Goal: Task Accomplishment & Management: Manage account settings

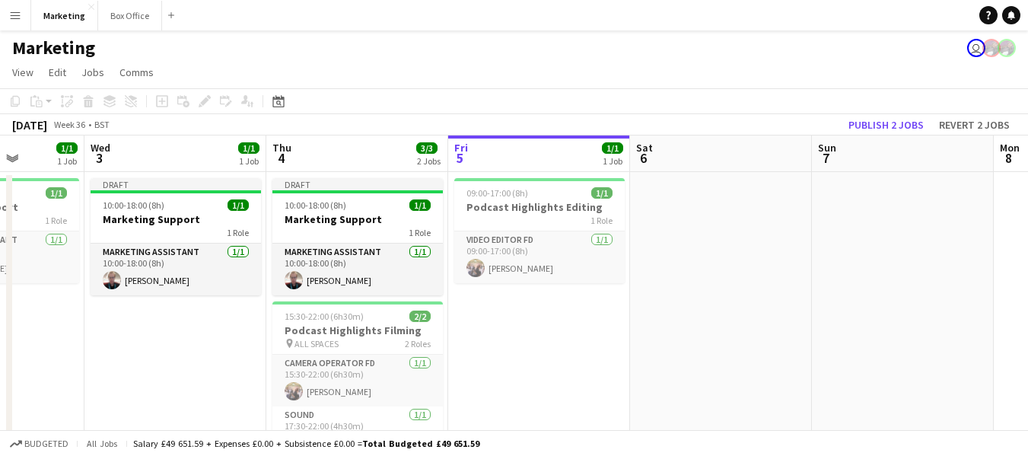
scroll to position [0, 426]
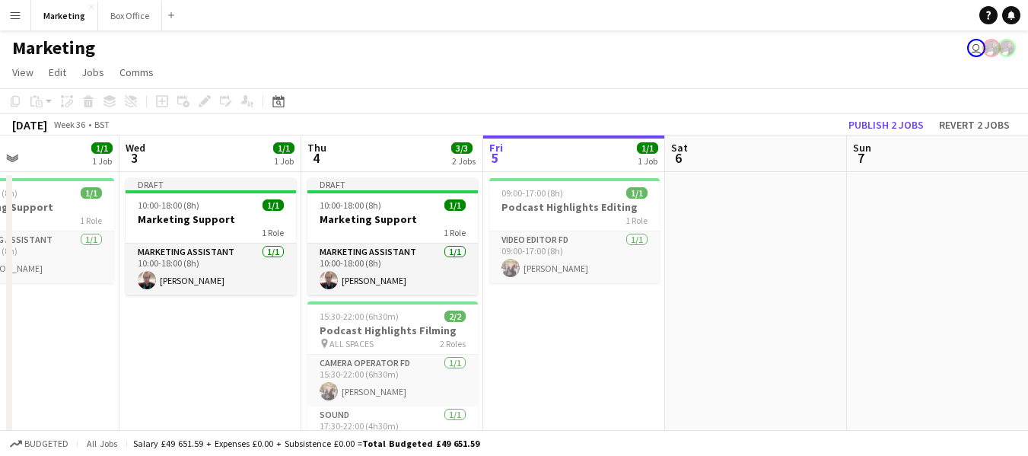
drag, startPoint x: 309, startPoint y: 367, endPoint x: 610, endPoint y: 350, distance: 301.8
click at [610, 350] on app-calendar-viewport "Sun 31 Mon 1 Tue 2 1/1 1 Job Wed 3 1/1 1 Job Thu 4 3/3 2 Jobs Fri 5 1/1 1 Job S…" at bounding box center [514, 319] width 1028 height 369
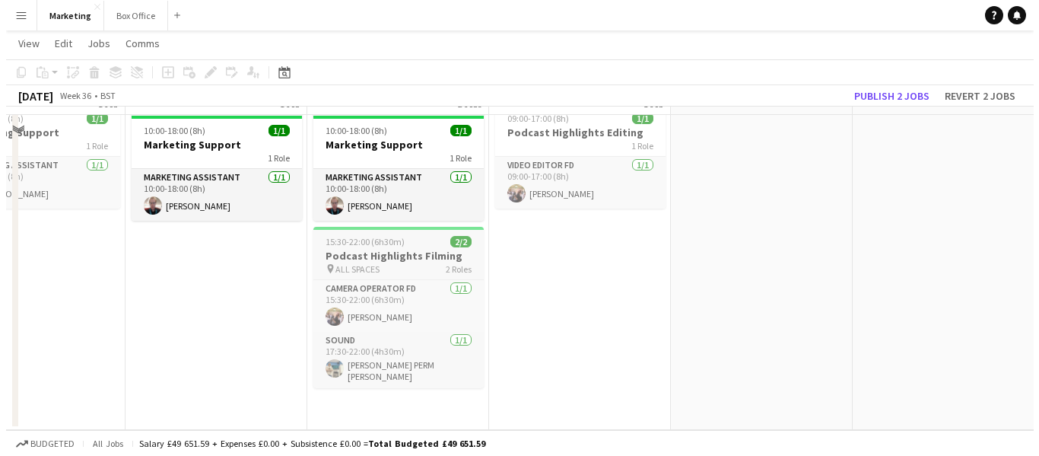
scroll to position [0, 0]
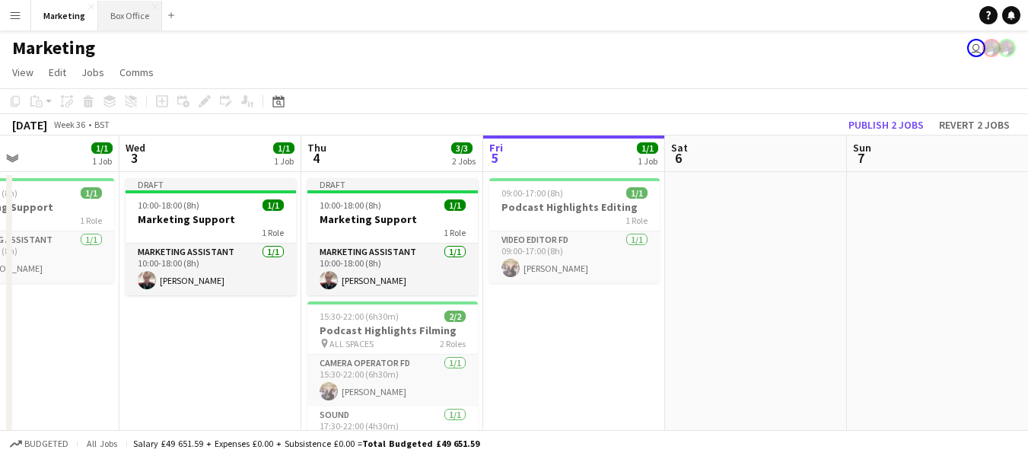
click at [109, 14] on button "Box Office Close" at bounding box center [130, 16] width 64 height 30
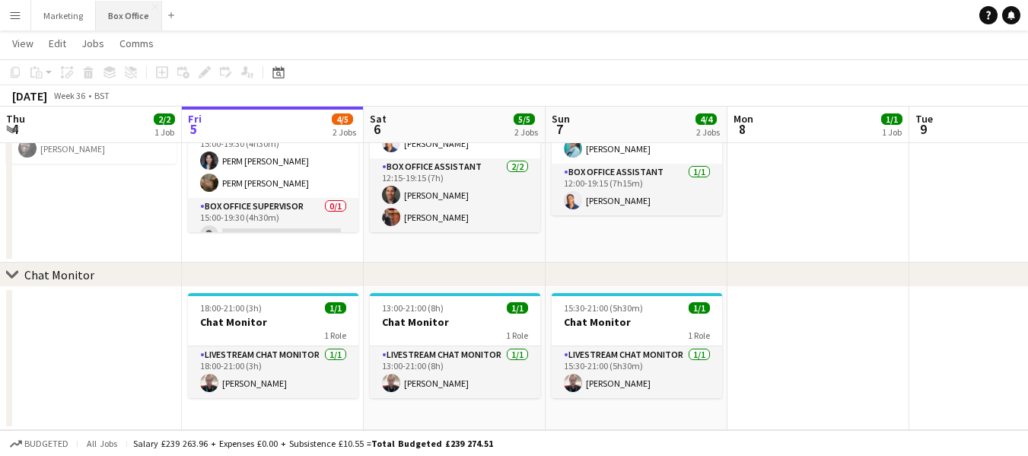
click at [119, 11] on button "Box Office Close" at bounding box center [129, 16] width 66 height 30
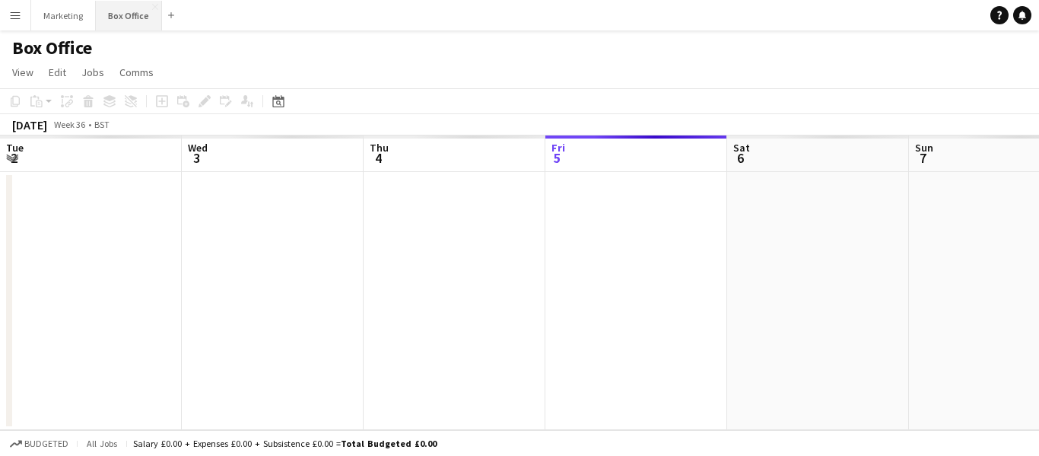
scroll to position [0, 364]
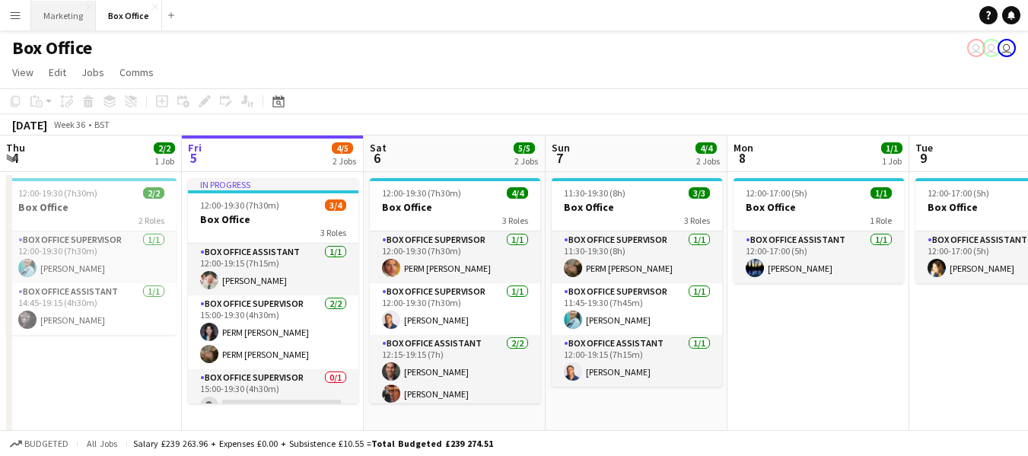
click at [62, 17] on button "Marketing Close" at bounding box center [63, 16] width 65 height 30
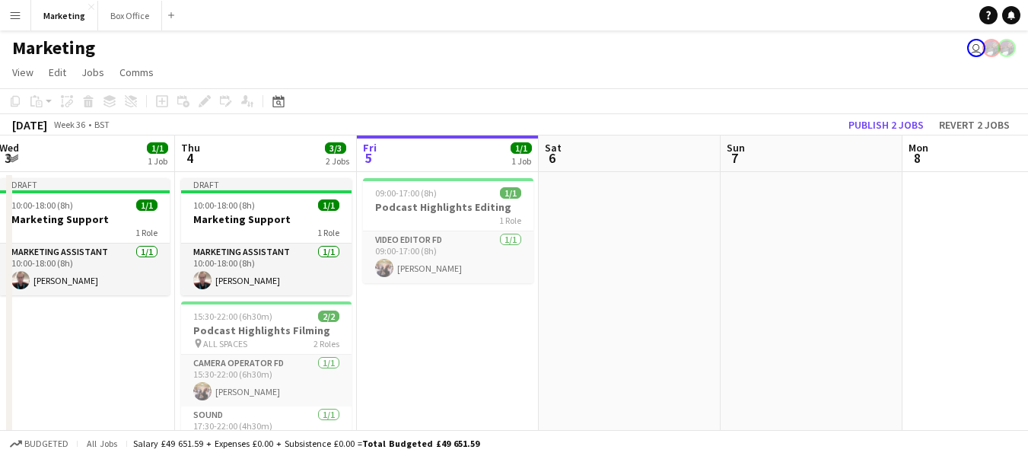
scroll to position [0, 367]
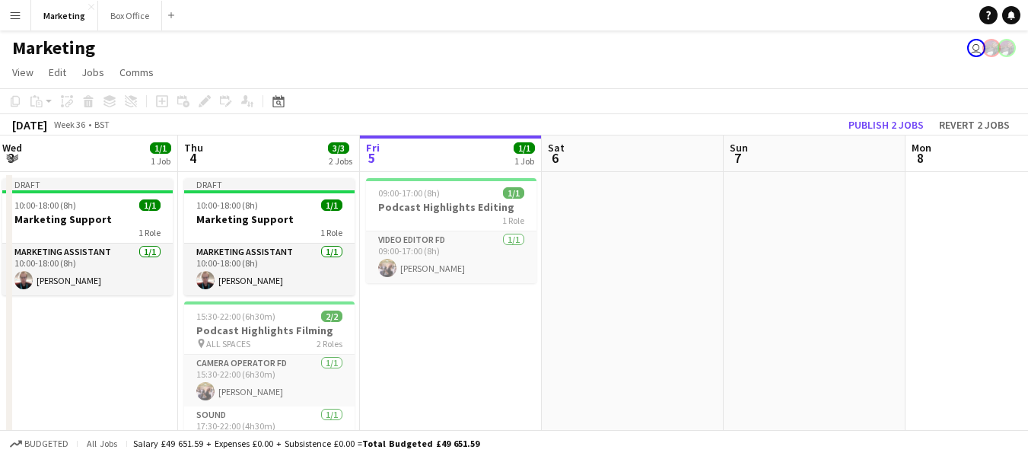
drag, startPoint x: 312, startPoint y: 375, endPoint x: 490, endPoint y: 363, distance: 178.4
click at [490, 363] on app-calendar-viewport "Mon 1 Tue 2 1/1 1 Job Wed 3 1/1 1 Job Thu 4 3/3 2 Jobs Fri 5 1/1 1 Job Sat 6 Su…" at bounding box center [514, 319] width 1028 height 369
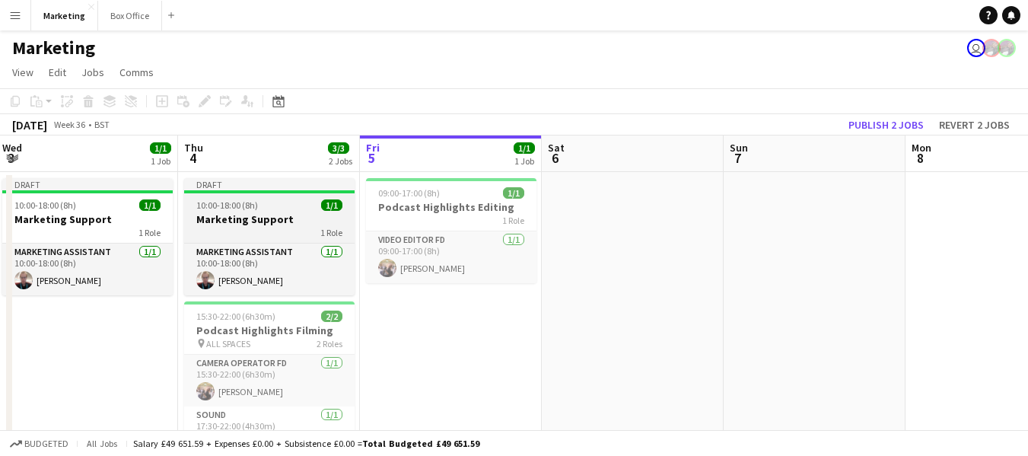
click at [253, 207] on span "10:00-18:00 (8h)" at bounding box center [227, 204] width 62 height 11
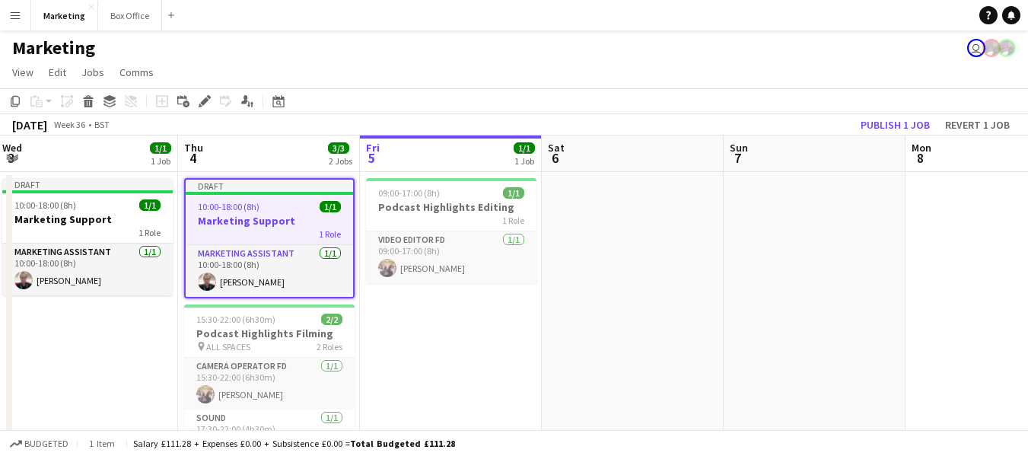
click at [436, 358] on app-date-cell "09:00-17:00 (8h) 1/1 Podcast Highlights Editing 1 Role Video Editor FD [DATE] 0…" at bounding box center [451, 338] width 182 height 332
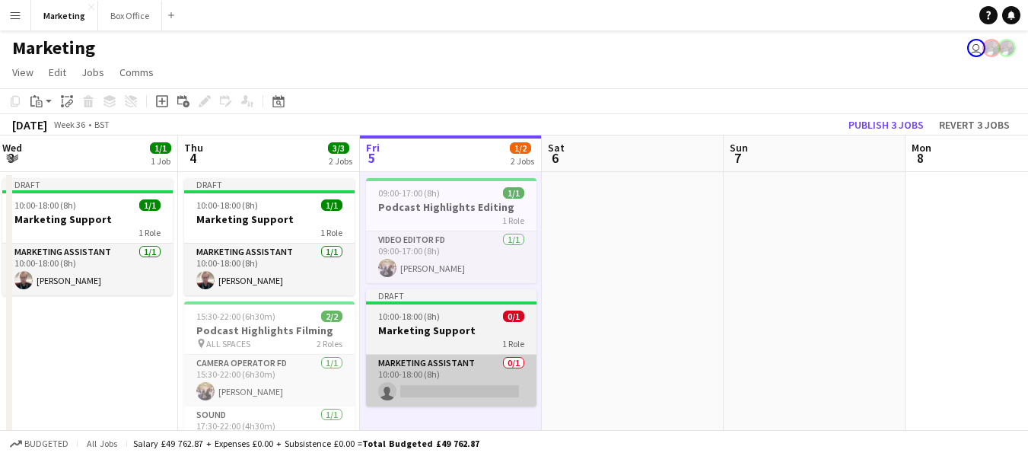
scroll to position [73, 0]
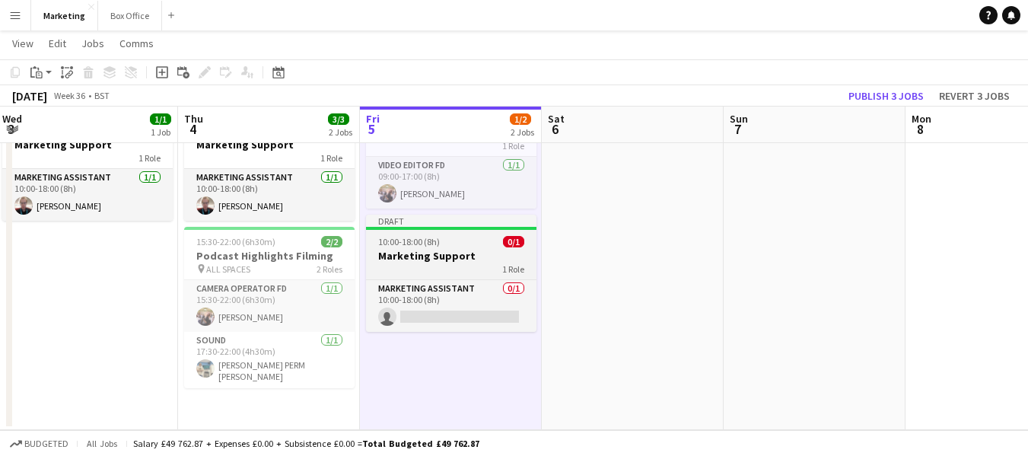
click at [408, 265] on div "1 Role" at bounding box center [451, 268] width 170 height 12
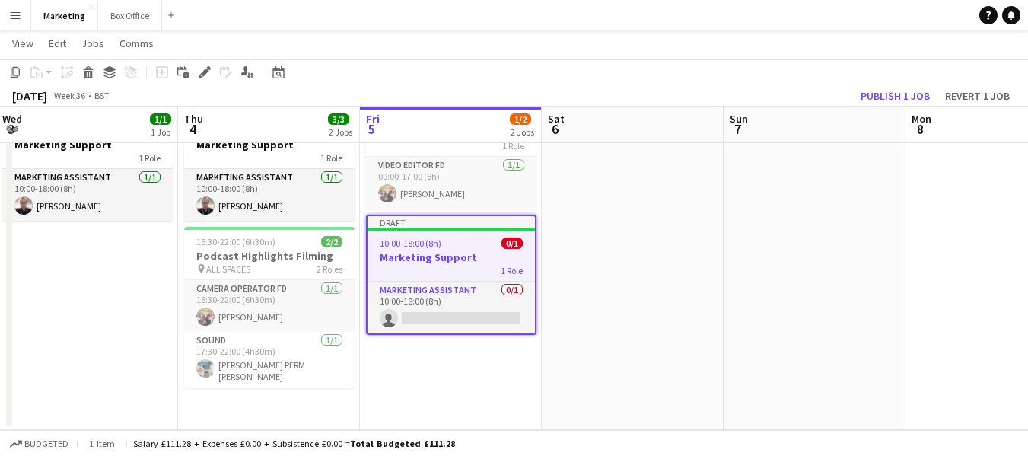
click at [409, 253] on h3 "Marketing Support" at bounding box center [450, 257] width 167 height 14
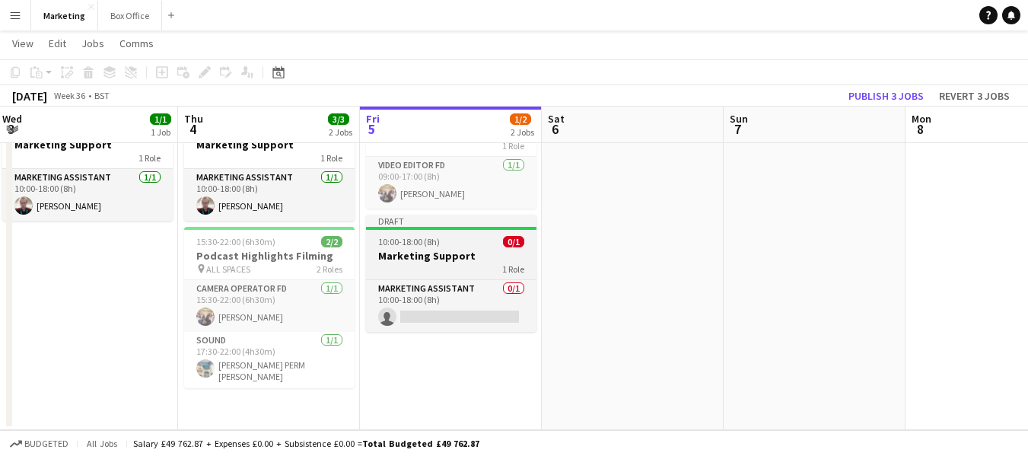
click at [409, 253] on h3 "Marketing Support" at bounding box center [451, 256] width 170 height 14
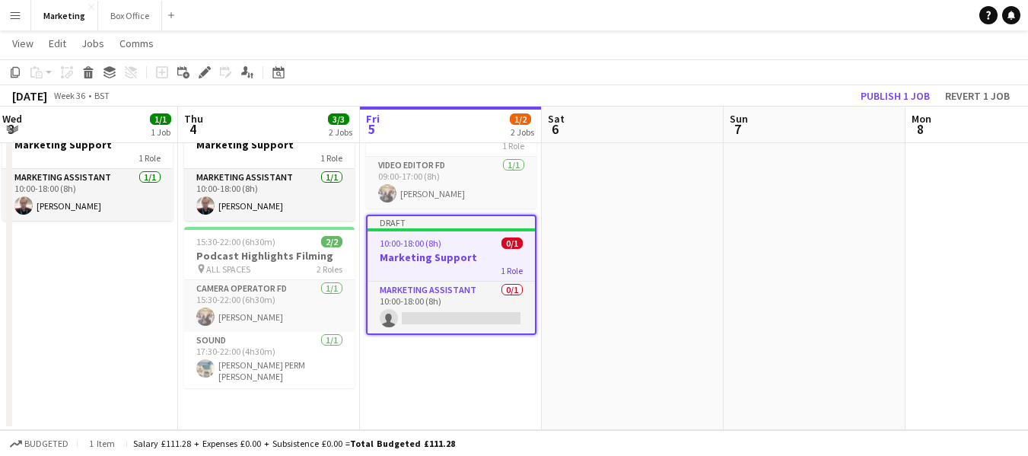
click at [410, 251] on h3 "Marketing Support" at bounding box center [450, 257] width 167 height 14
click at [205, 74] on icon at bounding box center [204, 72] width 8 height 8
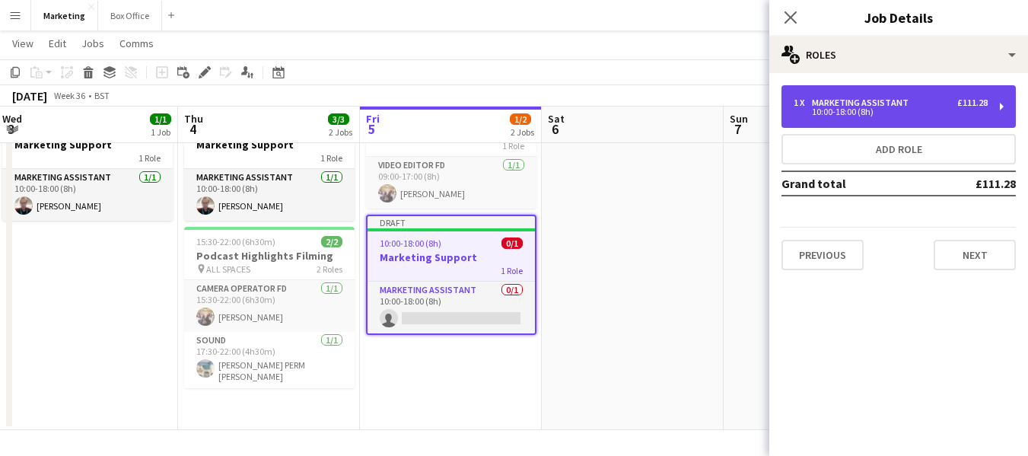
click at [879, 105] on div "Marketing Assistant" at bounding box center [863, 102] width 103 height 11
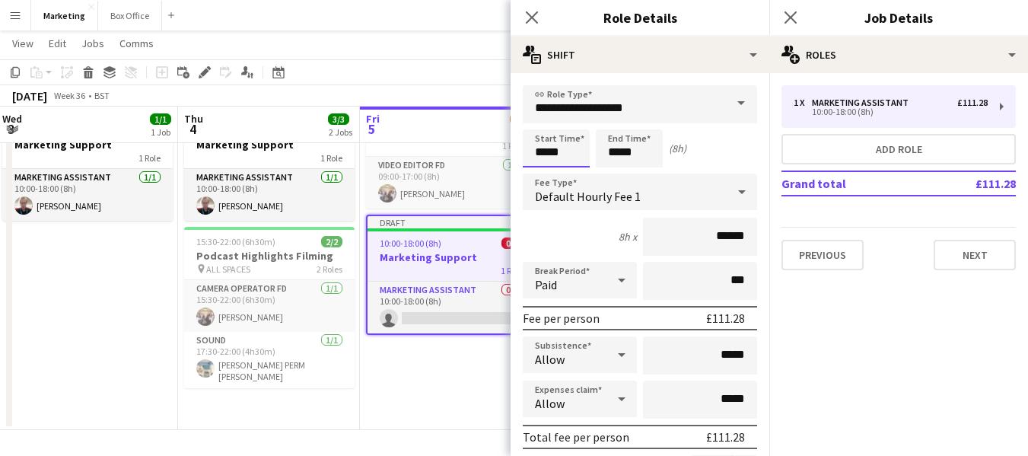
click at [544, 153] on input "*****" at bounding box center [556, 148] width 67 height 38
type input "*****"
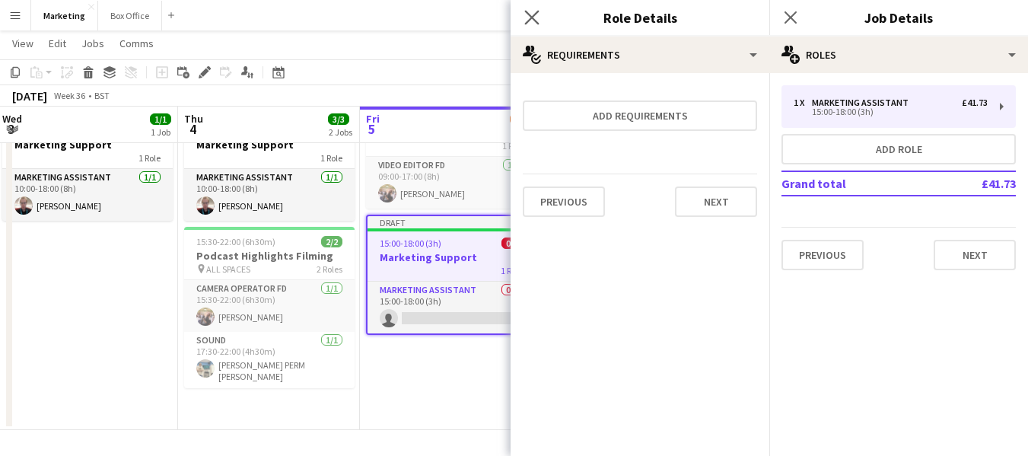
click at [523, 17] on app-icon "Close pop-in" at bounding box center [532, 18] width 22 height 22
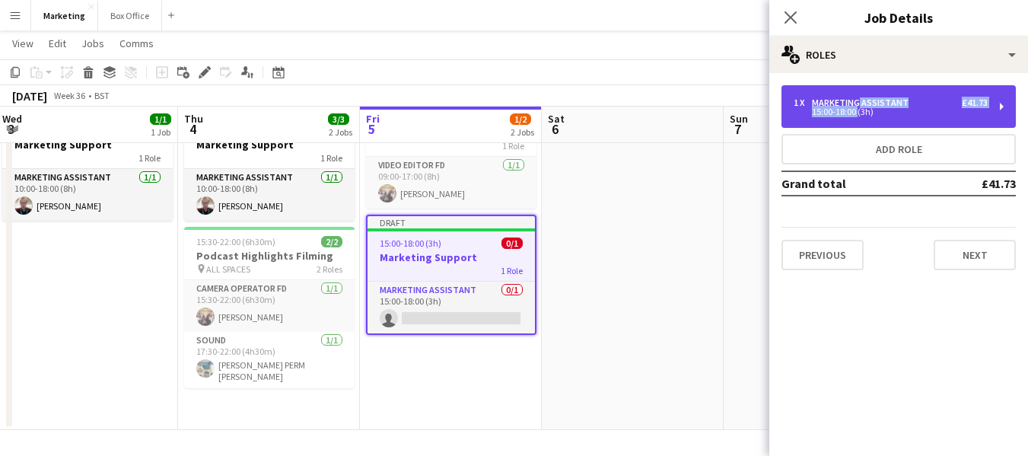
click at [854, 105] on div "1 x Marketing Assistant £41.73 15:00-18:00 (3h)" at bounding box center [890, 106] width 194 height 18
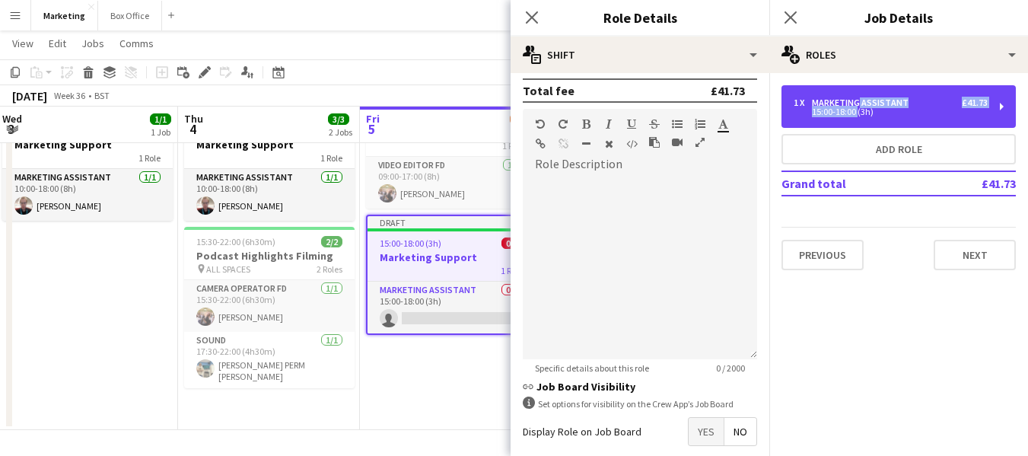
scroll to position [497, 0]
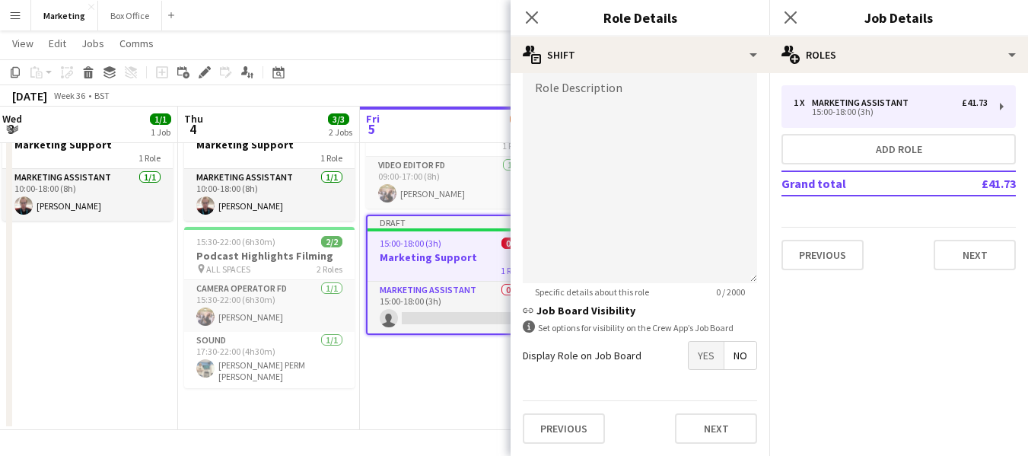
click at [913, 344] on mat-expansion-panel "pencil3 General details 1 x Marketing Assistant £41.73 15:00-18:00 (3h) Add rol…" at bounding box center [898, 264] width 259 height 383
click at [525, 17] on icon "Close pop-in" at bounding box center [531, 17] width 14 height 14
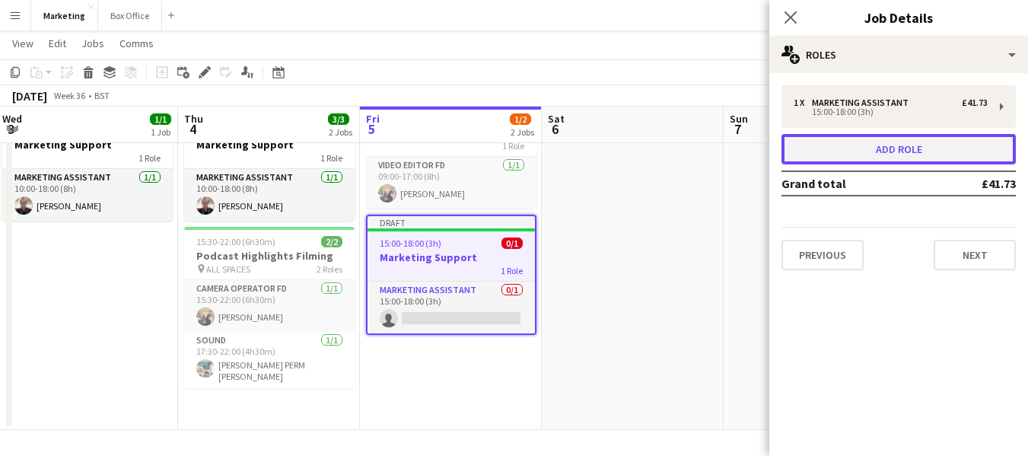
click at [889, 141] on button "Add role" at bounding box center [898, 149] width 234 height 30
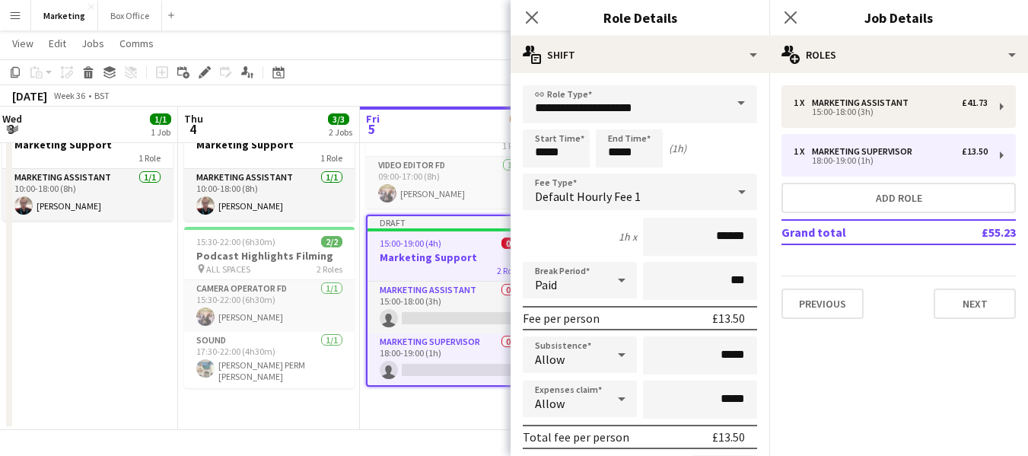
click at [519, 18] on div "Close pop-in" at bounding box center [531, 17] width 43 height 35
click at [529, 11] on icon "Close pop-in" at bounding box center [531, 17] width 14 height 14
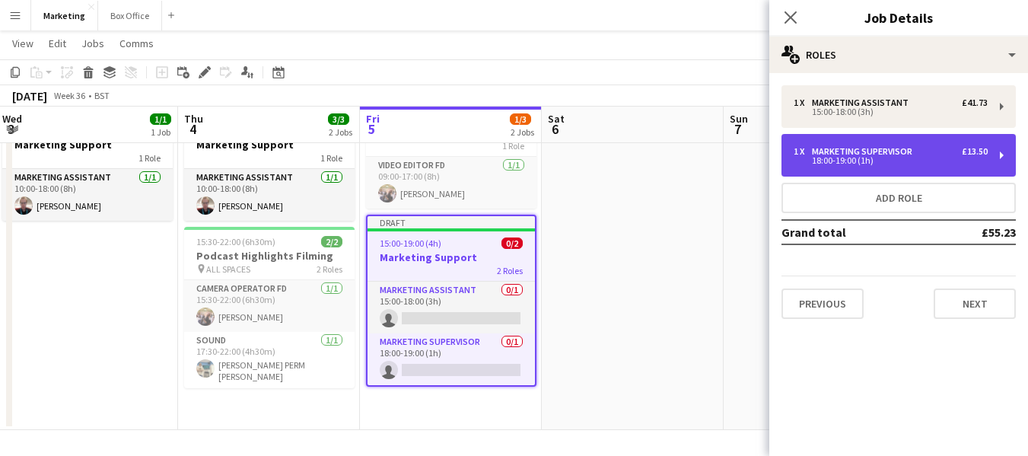
drag, startPoint x: 863, startPoint y: 149, endPoint x: 873, endPoint y: 145, distance: 10.2
click at [873, 145] on div "1 x Marketing Supervisor £13.50 18:00-19:00 (1h)" at bounding box center [898, 155] width 234 height 43
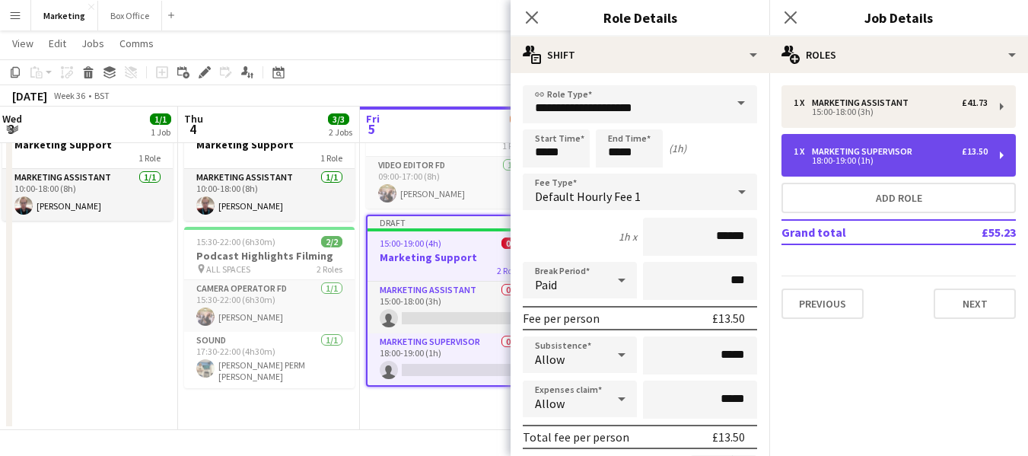
click at [873, 145] on div "1 x Marketing Supervisor £13.50 18:00-19:00 (1h)" at bounding box center [898, 155] width 234 height 43
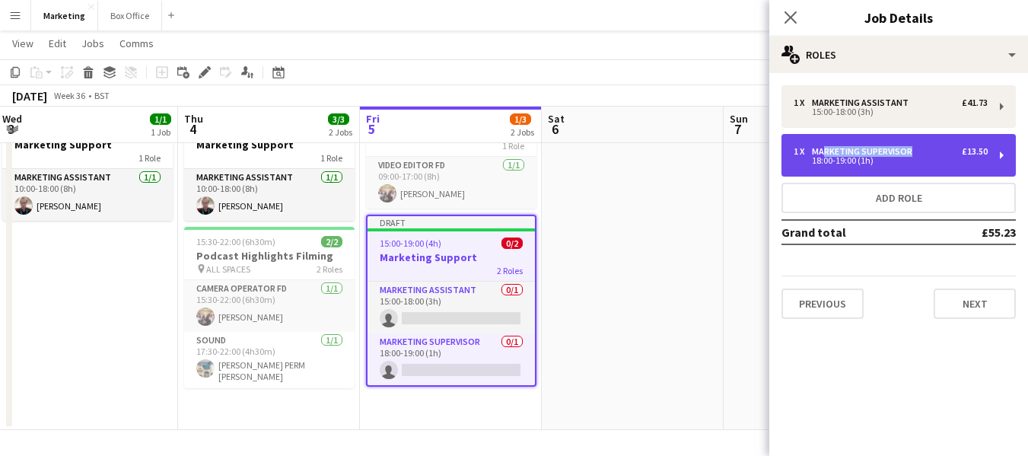
click at [873, 144] on div "1 x Marketing Supervisor £13.50 18:00-19:00 (1h)" at bounding box center [898, 155] width 234 height 43
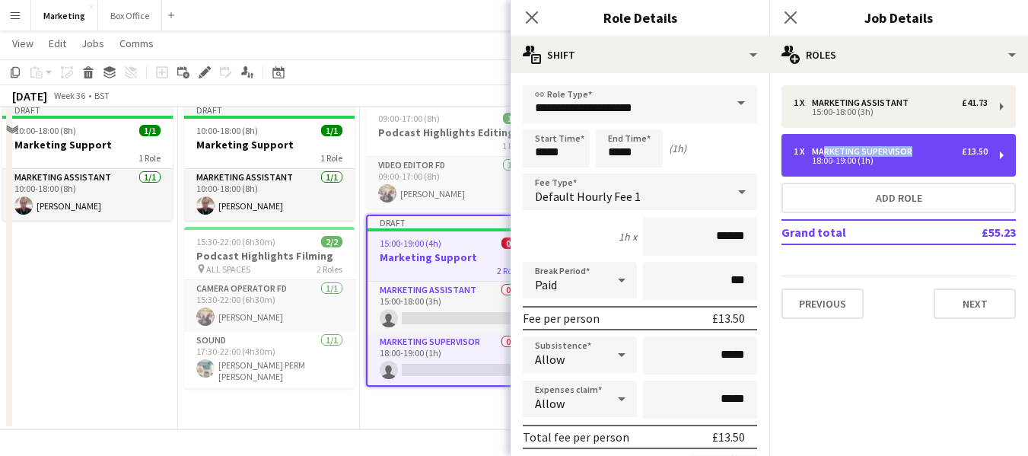
scroll to position [0, 0]
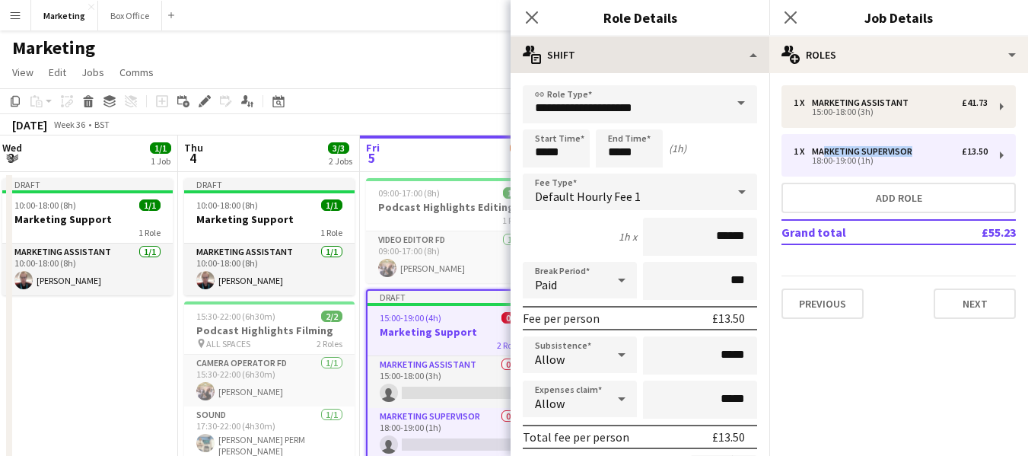
drag, startPoint x: 525, startPoint y: 12, endPoint x: 628, endPoint y: 53, distance: 110.6
click at [526, 12] on icon "Close pop-in" at bounding box center [532, 17] width 12 height 12
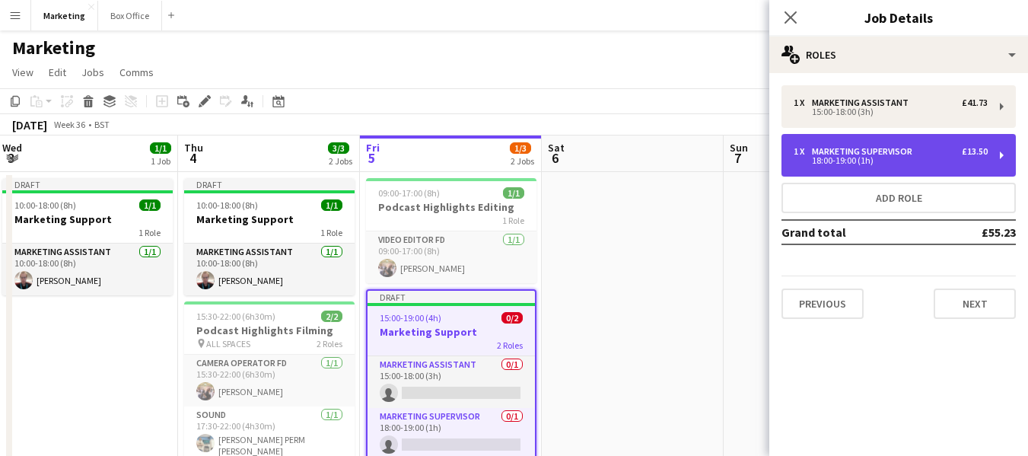
click at [1008, 158] on div "1 x Marketing Supervisor £13.50 18:00-19:00 (1h)" at bounding box center [898, 155] width 234 height 43
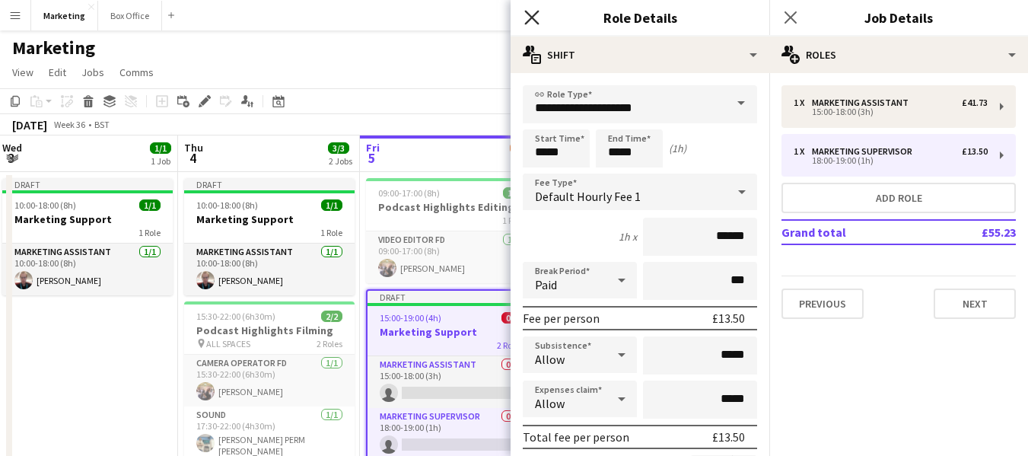
drag, startPoint x: 529, startPoint y: 13, endPoint x: 310, endPoint y: 80, distance: 229.1
click at [527, 13] on icon "Close pop-in" at bounding box center [532, 17] width 12 height 12
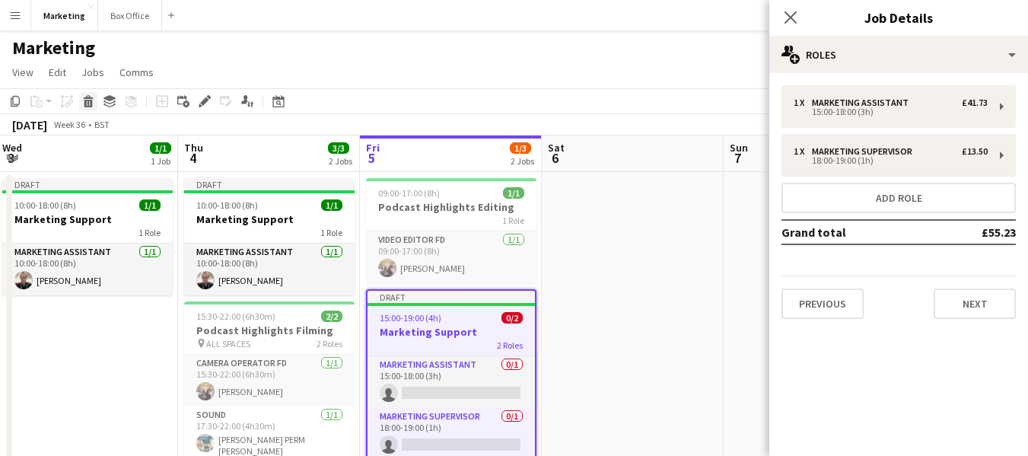
click at [87, 98] on icon at bounding box center [88, 97] width 10 height 4
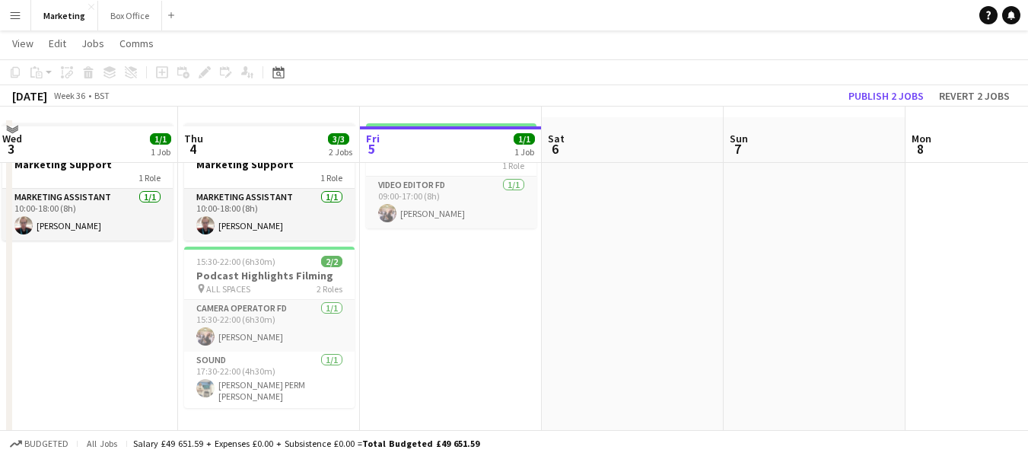
scroll to position [73, 0]
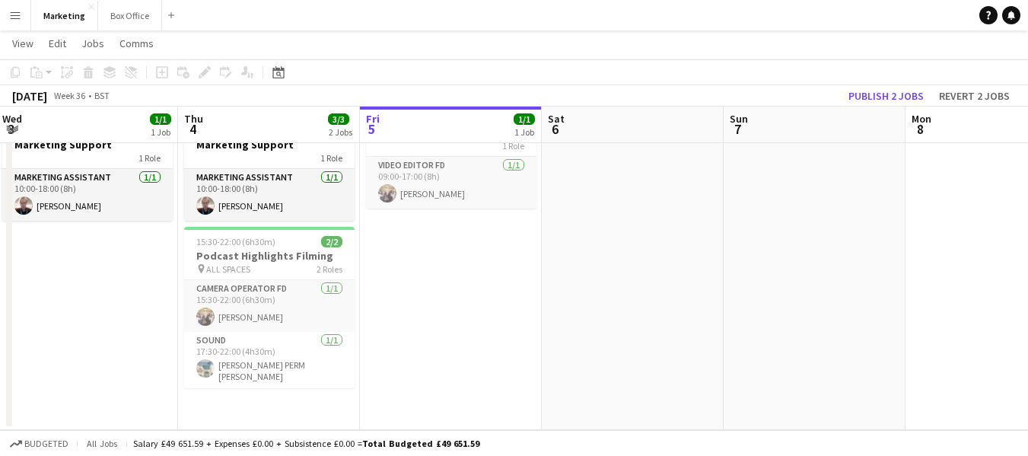
click at [455, 308] on app-date-cell "09:00-17:00 (8h) 1/1 Podcast Highlights Editing 1 Role Video Editor FD [DATE] 0…" at bounding box center [451, 263] width 182 height 332
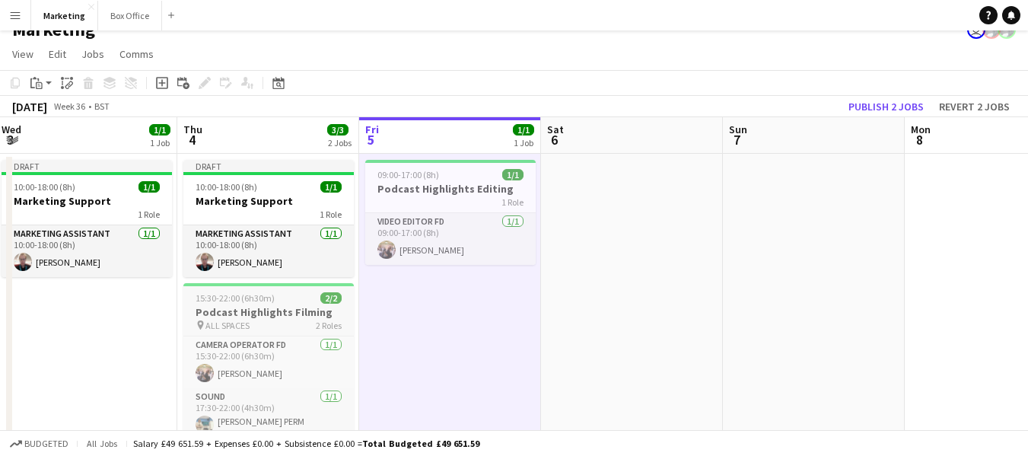
scroll to position [0, 0]
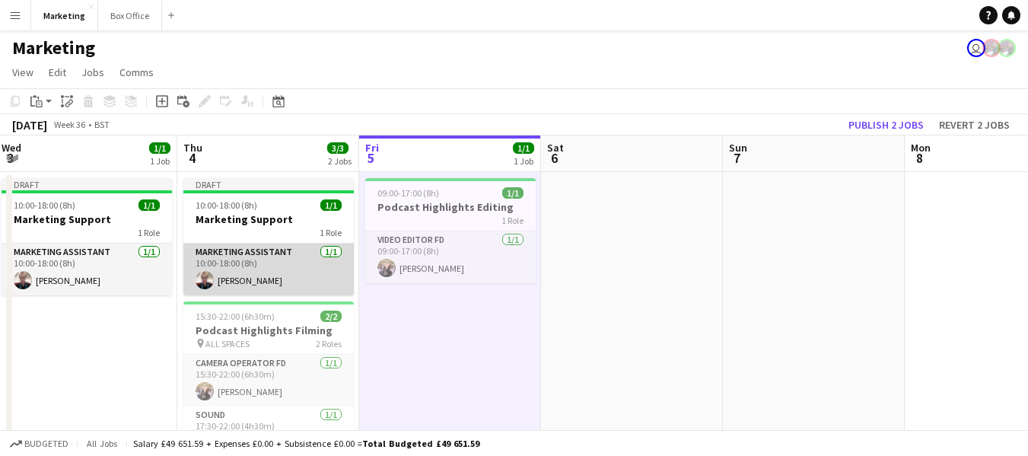
click at [234, 262] on app-card-role "Marketing Assistant [DATE] 10:00-18:00 (8h) [PERSON_NAME]" at bounding box center [268, 269] width 170 height 52
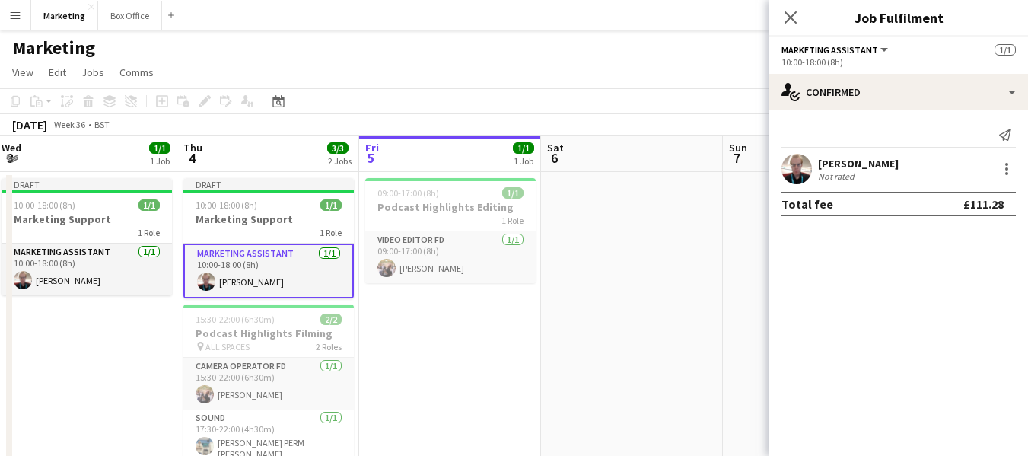
click at [455, 352] on app-date-cell "09:00-17:00 (8h) 1/1 Podcast Highlights Editing 1 Role Video Editor FD [DATE] 0…" at bounding box center [450, 338] width 182 height 332
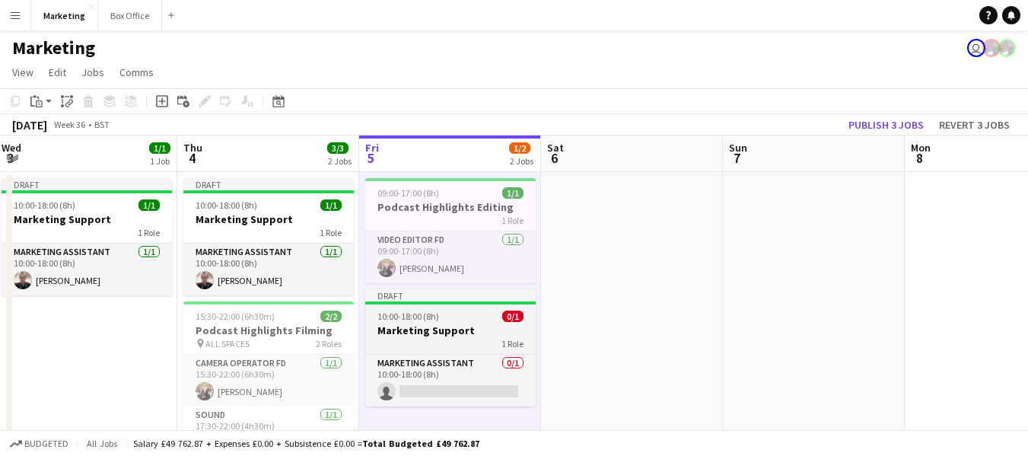
click at [440, 337] on div "1 Role" at bounding box center [450, 343] width 170 height 12
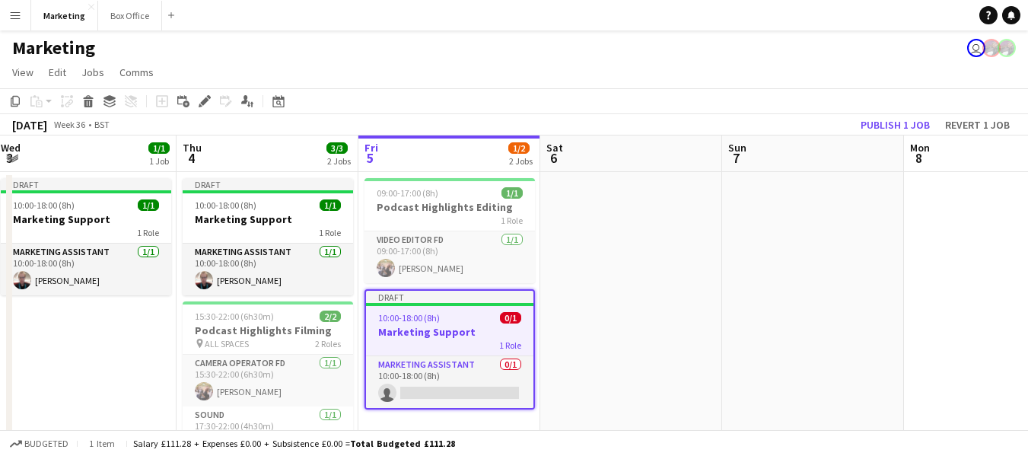
click at [441, 336] on h3 "Marketing Support" at bounding box center [449, 332] width 167 height 14
click at [441, 336] on h3 "Marketing Support" at bounding box center [450, 332] width 167 height 14
click at [198, 101] on div "Edit" at bounding box center [205, 101] width 18 height 18
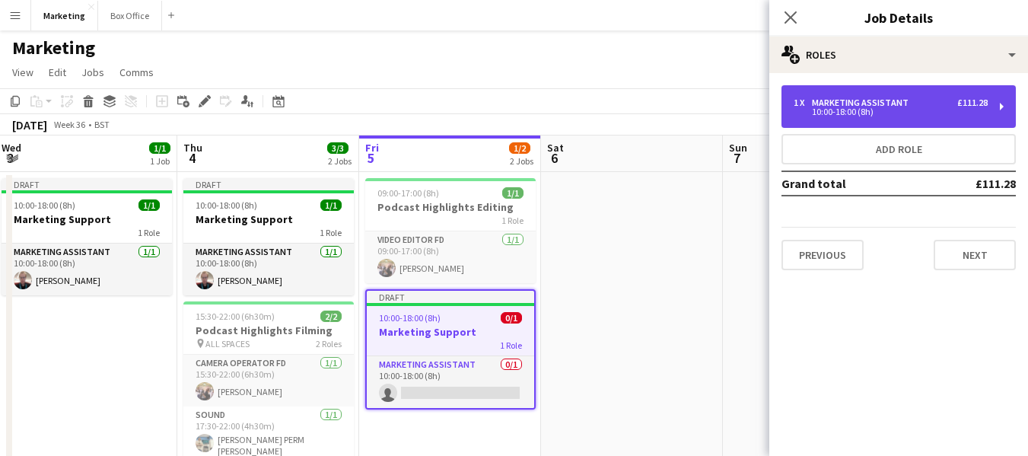
click at [838, 109] on div "10:00-18:00 (8h)" at bounding box center [890, 112] width 194 height 8
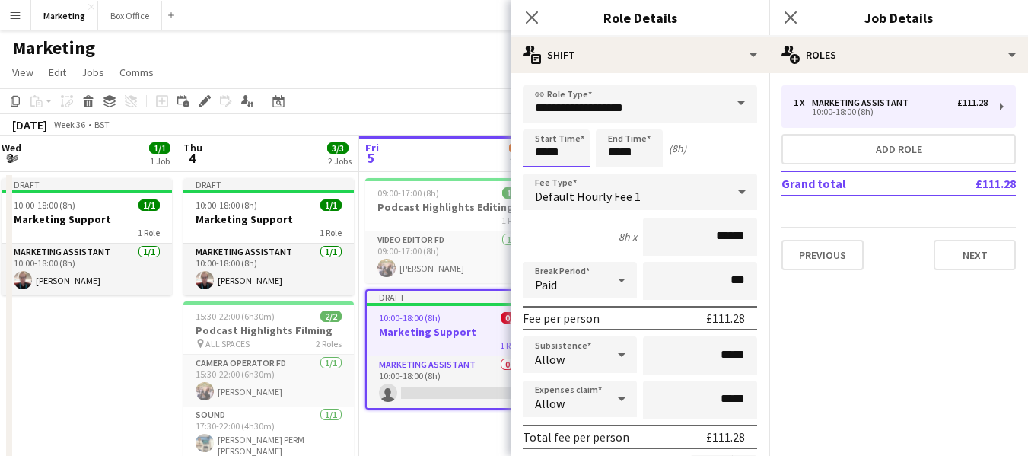
click at [546, 153] on input "*****" at bounding box center [556, 148] width 67 height 38
type input "*****"
click at [886, 312] on mat-expansion-panel "pencil3 General details 1 x Marketing Assistant £111.28 10:00-18:00 (8h) Add ro…" at bounding box center [898, 264] width 259 height 383
click at [529, 14] on icon at bounding box center [531, 17] width 14 height 14
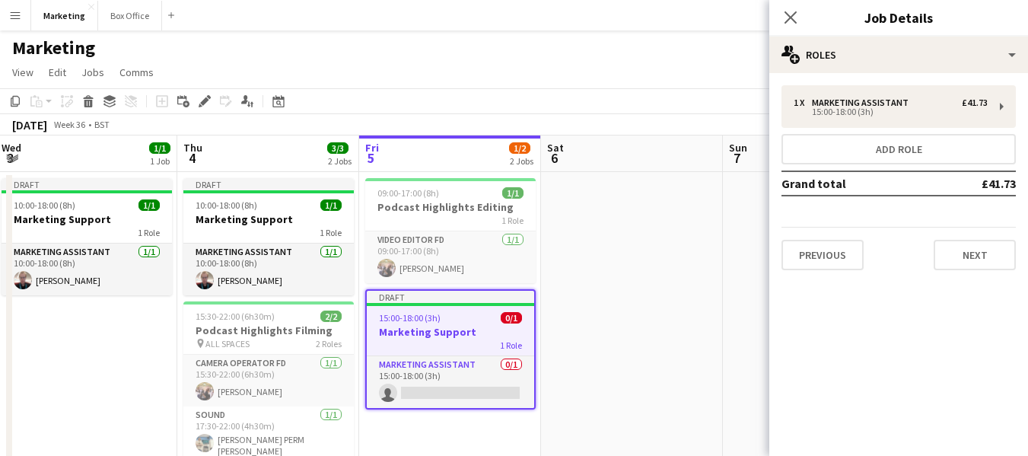
click at [432, 327] on h3 "Marketing Support" at bounding box center [450, 332] width 167 height 14
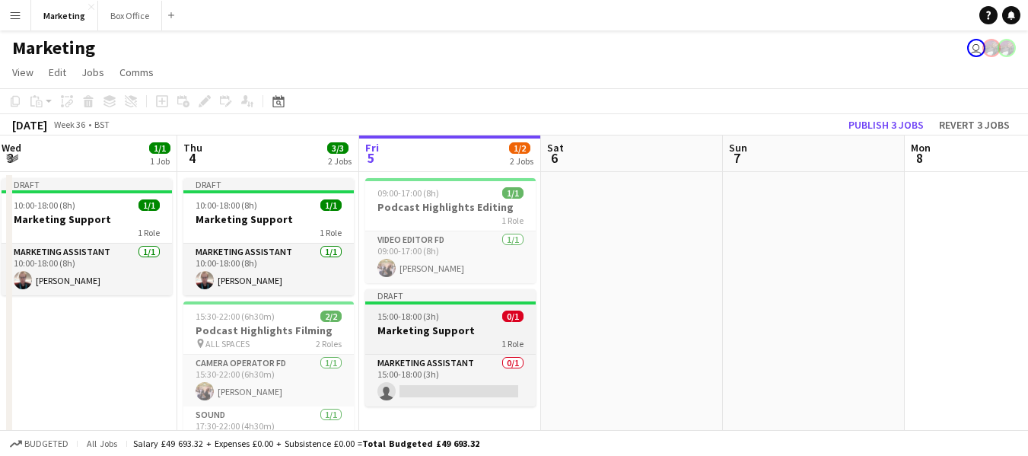
click at [407, 330] on h3 "Marketing Support" at bounding box center [450, 330] width 170 height 14
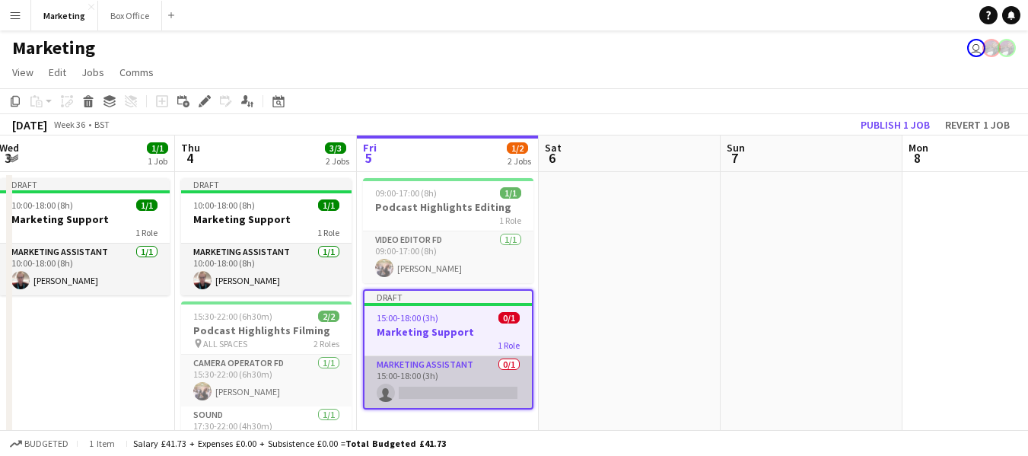
click at [417, 362] on app-card-role "Marketing Assistant 0/1 15:00-18:00 (3h) single-neutral-actions" at bounding box center [447, 382] width 167 height 52
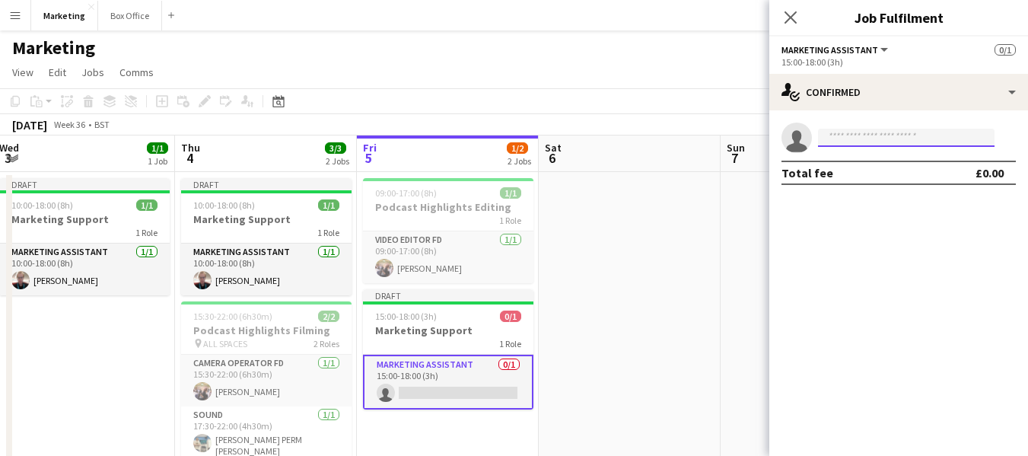
click at [857, 139] on input at bounding box center [906, 138] width 176 height 18
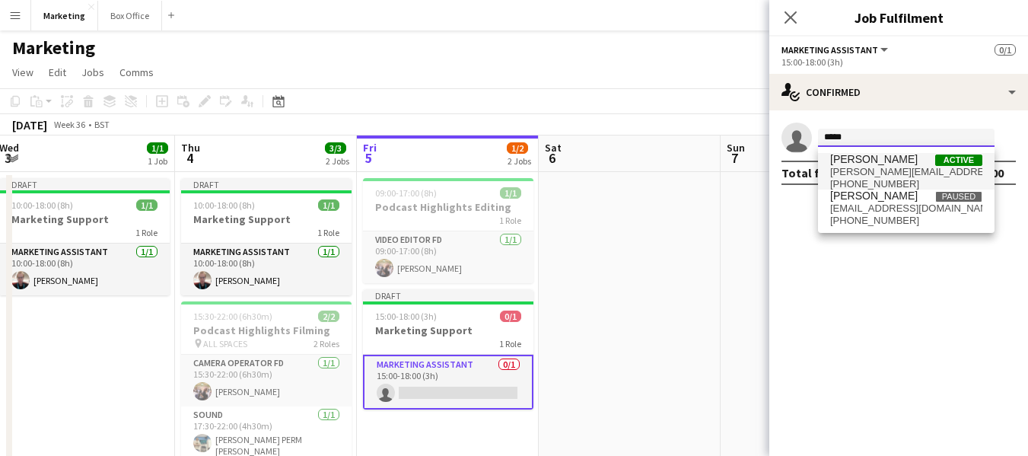
type input "*****"
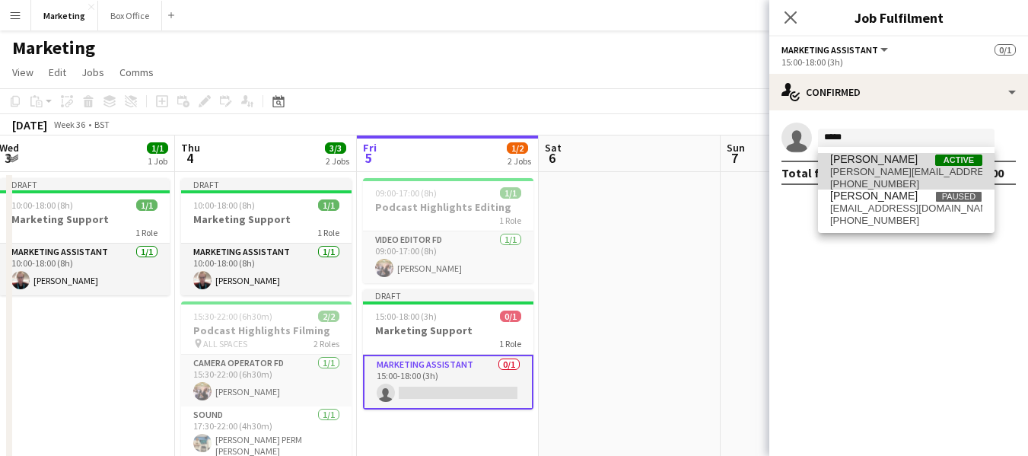
click at [877, 162] on span "[PERSON_NAME]" at bounding box center [873, 159] width 87 height 13
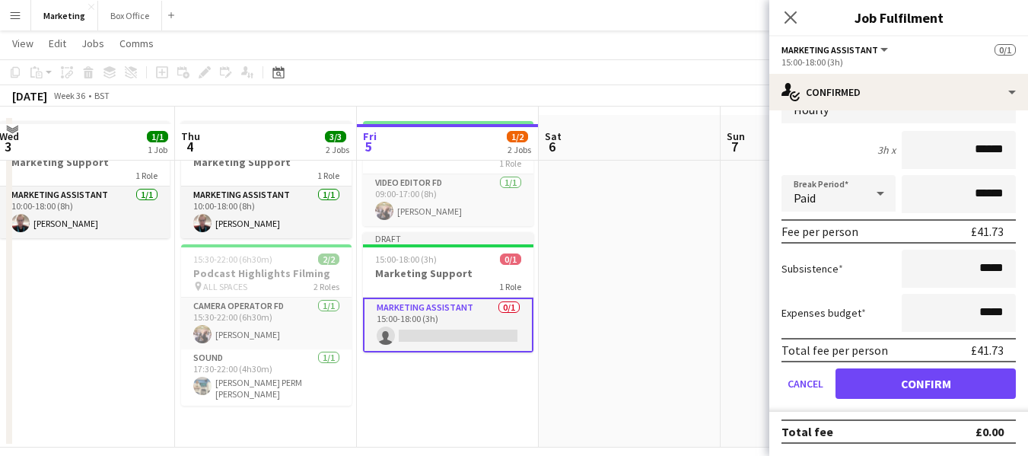
scroll to position [73, 0]
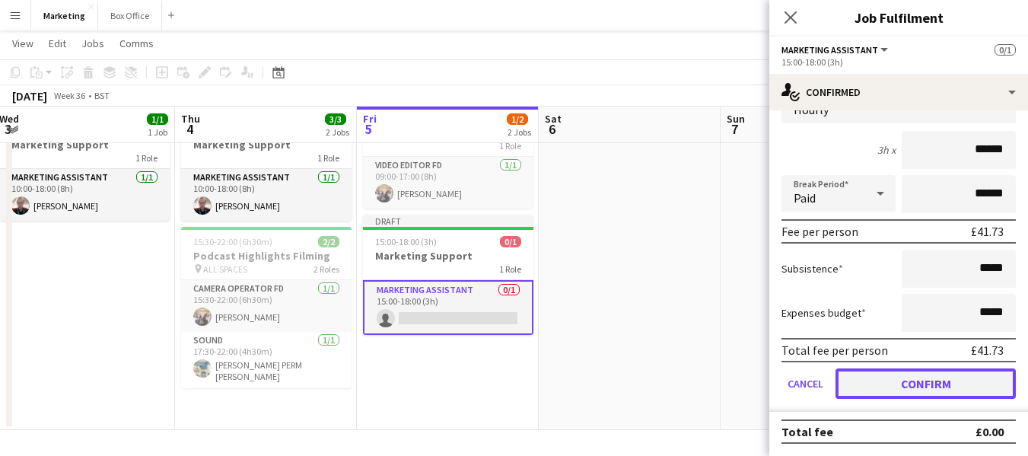
click at [925, 383] on button "Confirm" at bounding box center [925, 383] width 180 height 30
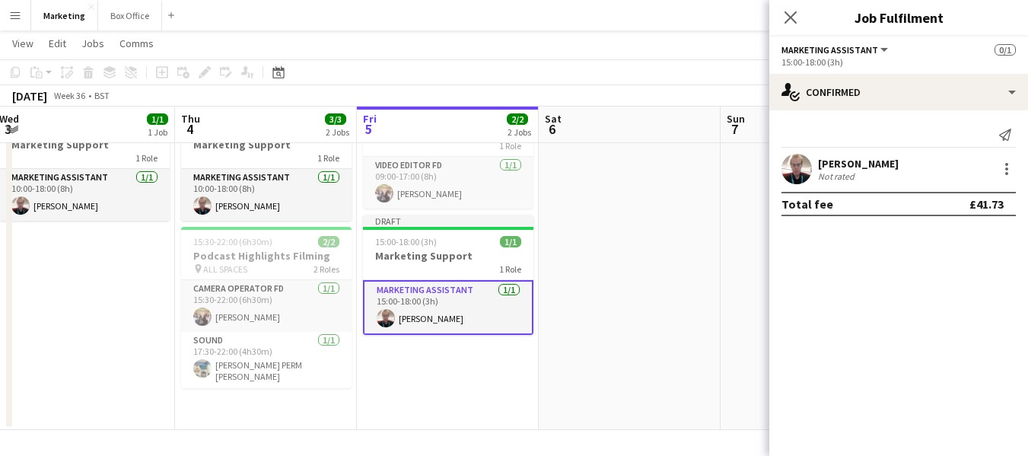
scroll to position [0, 0]
click at [624, 355] on app-date-cell at bounding box center [630, 263] width 182 height 332
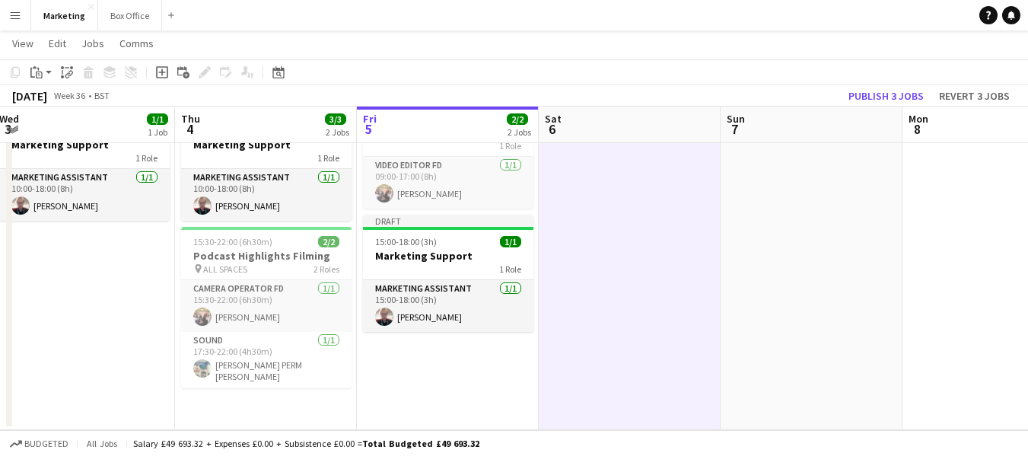
click at [631, 331] on app-date-cell at bounding box center [630, 263] width 182 height 332
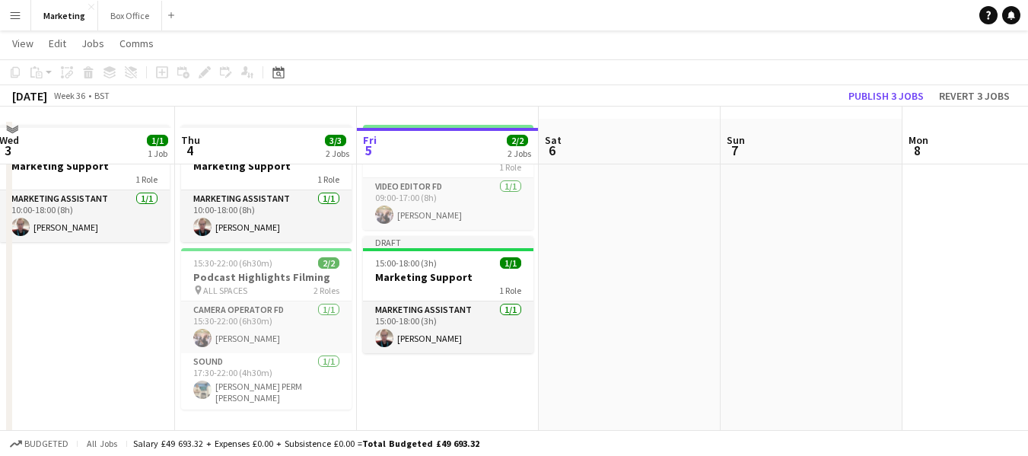
scroll to position [73, 0]
